Goal: Information Seeking & Learning: Find specific fact

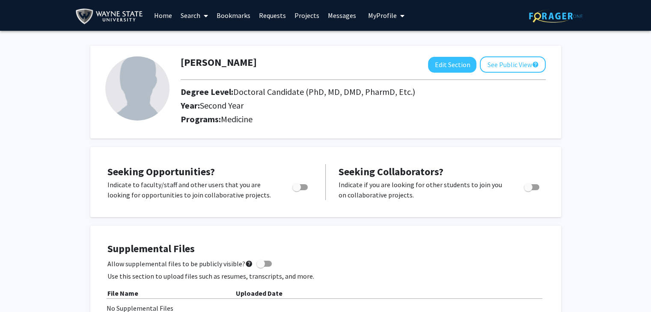
click at [194, 15] on link "Search" at bounding box center [194, 15] width 36 height 30
click at [163, 16] on link "Home" at bounding box center [163, 15] width 27 height 30
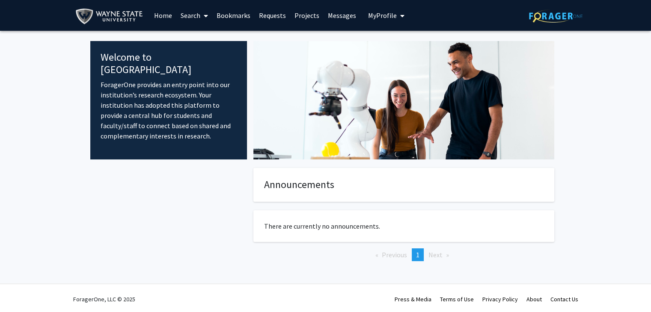
click at [201, 17] on span at bounding box center [204, 16] width 8 height 30
click at [303, 18] on link "Projects" at bounding box center [306, 15] width 33 height 30
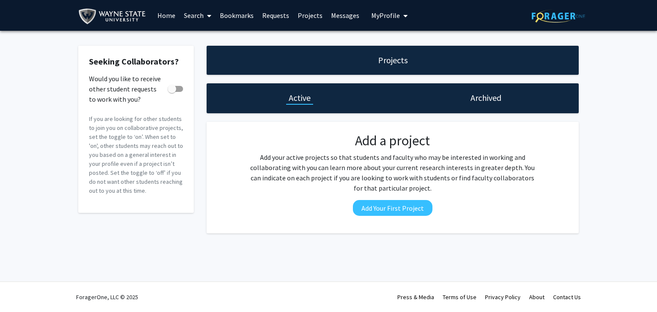
click at [191, 13] on link "Search" at bounding box center [198, 15] width 36 height 30
click at [204, 35] on span "Faculty/Staff" at bounding box center [211, 39] width 63 height 17
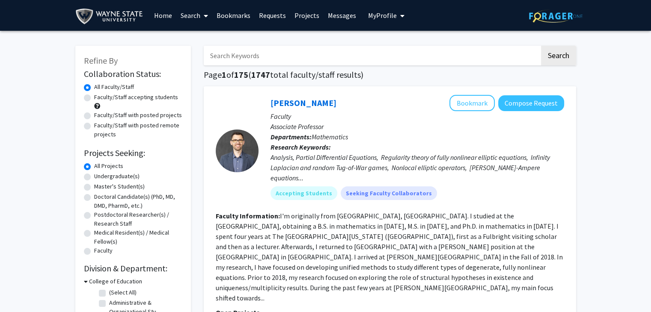
click at [299, 53] on input "Search Keywords" at bounding box center [372, 56] width 336 height 20
click at [541, 46] on button "Search" at bounding box center [558, 56] width 35 height 20
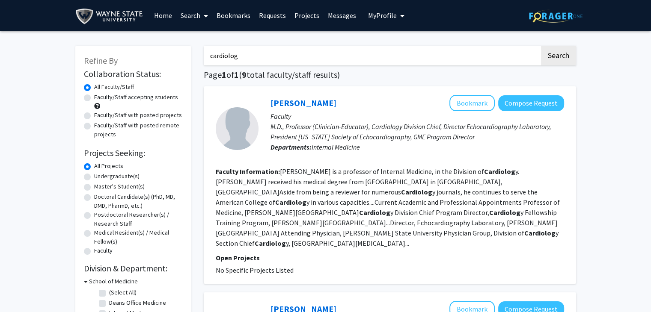
click at [299, 53] on input "cardiolog" at bounding box center [372, 56] width 336 height 20
type input "cardiology"
click at [541, 46] on button "Search" at bounding box center [558, 56] width 35 height 20
click at [388, 146] on p "Departments: Internal Medicine" at bounding box center [416, 147] width 293 height 10
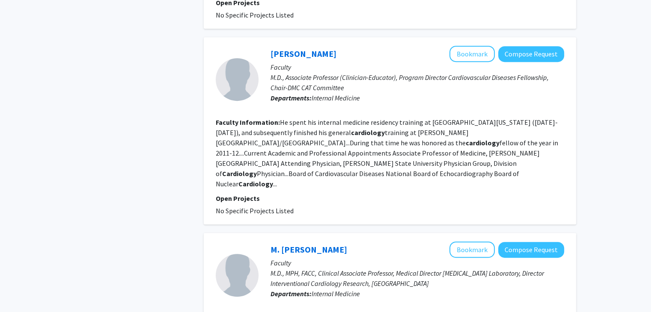
scroll to position [452, 0]
click at [585, 87] on div "Refine By Collaboration Status: Collaboration Status All Faculty/Staff Collabor…" at bounding box center [325, 313] width 651 height 1468
click at [583, 101] on div "Refine By Collaboration Status: Collaboration Status All Faculty/Staff Collabor…" at bounding box center [325, 313] width 651 height 1468
click at [579, 106] on div "cardiology Search Page 1 of 1 ( 8 total faculty/staff results) Luis Afonso Book…" at bounding box center [389, 307] width 385 height 1442
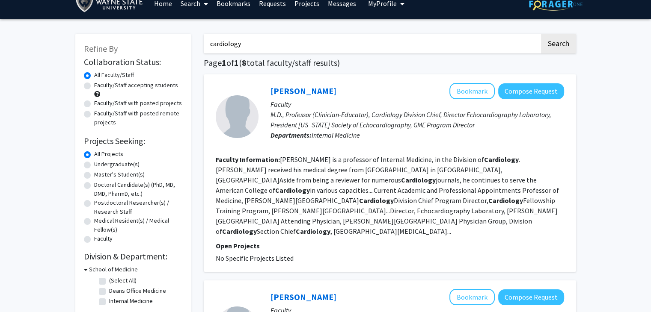
scroll to position [0, 0]
